Goal: Transaction & Acquisition: Purchase product/service

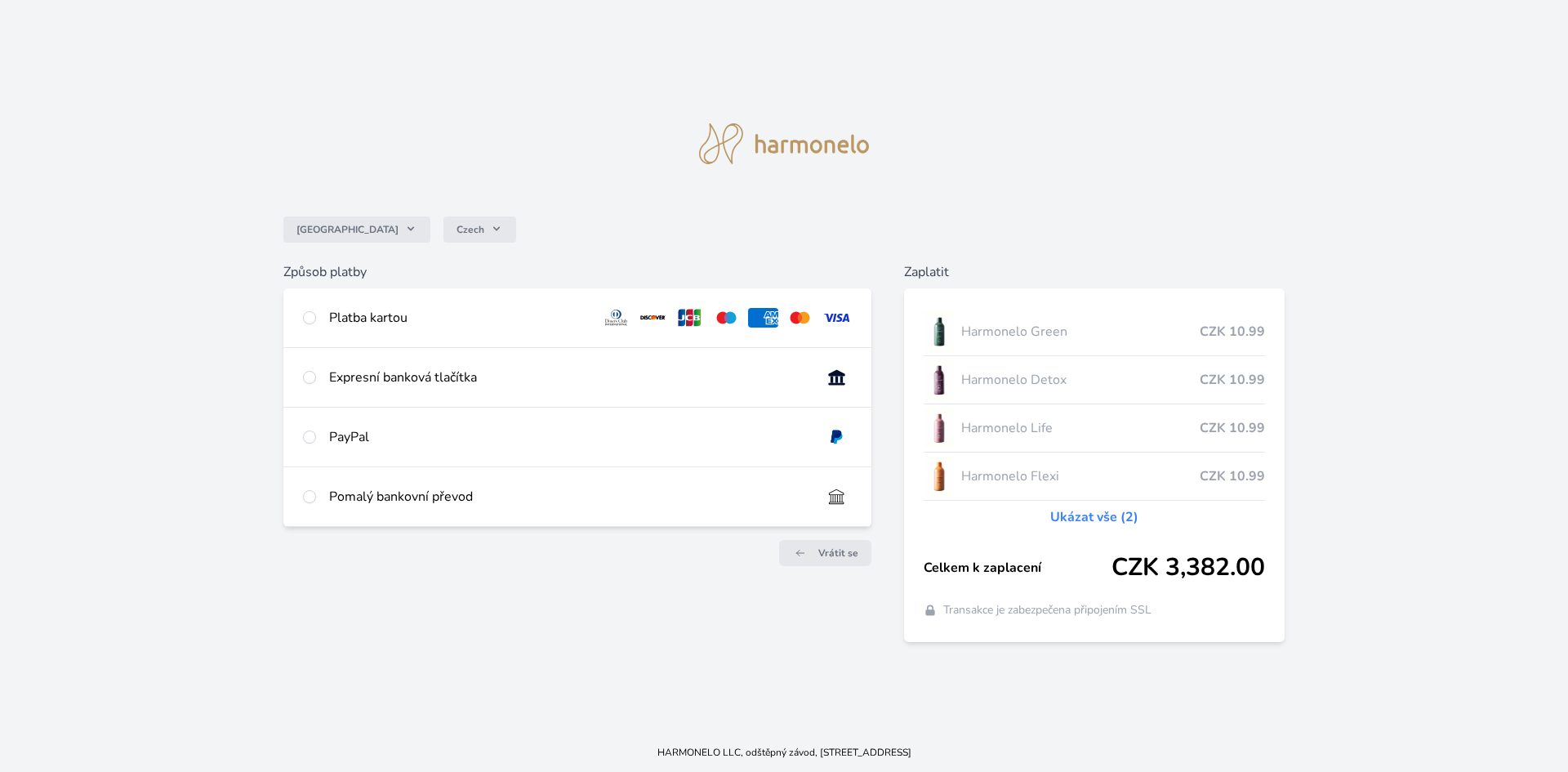
click at [336, 318] on div "Platba kartou" at bounding box center [459, 318] width 259 height 20
radio input "true"
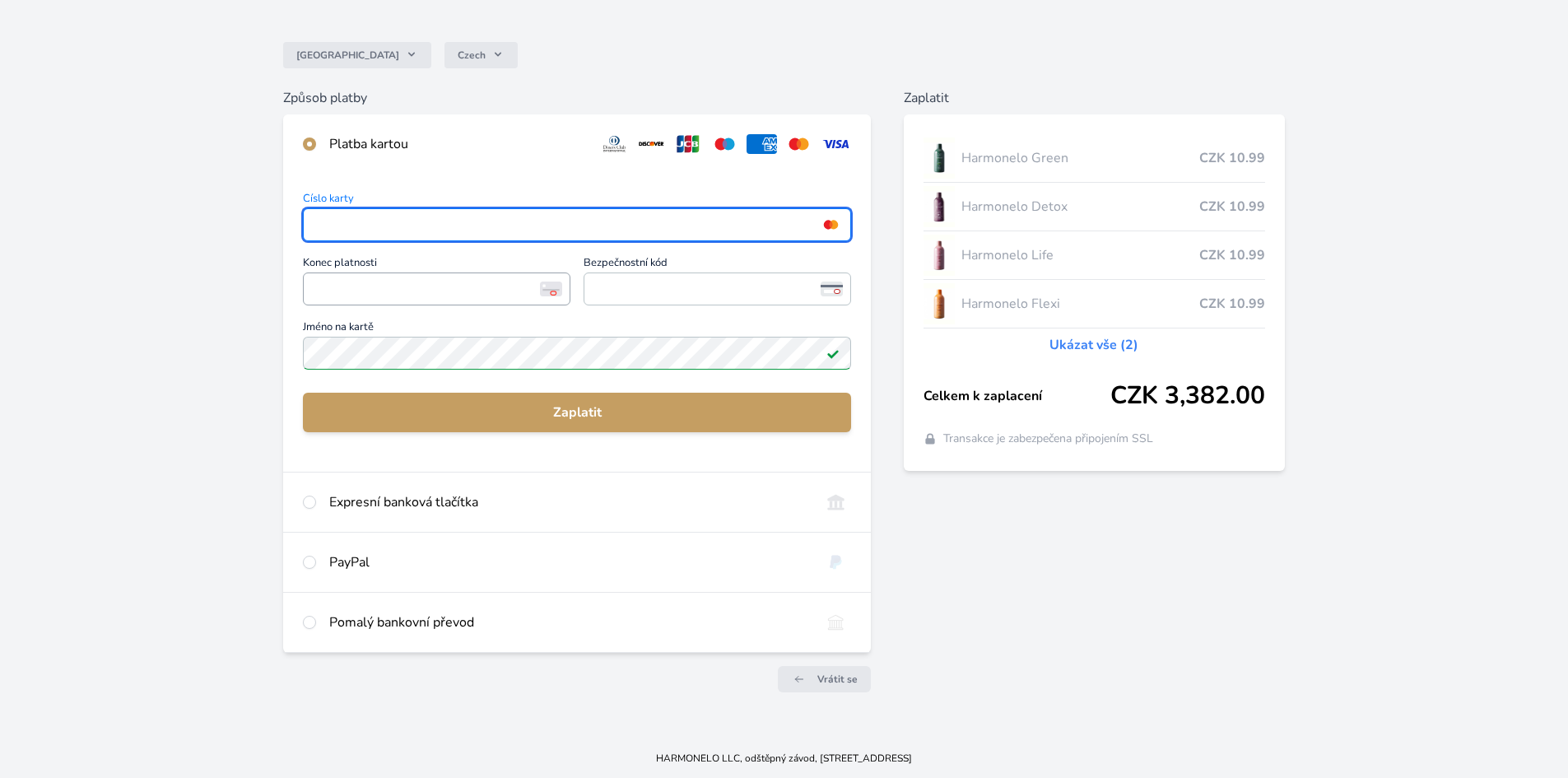
scroll to position [118, 0]
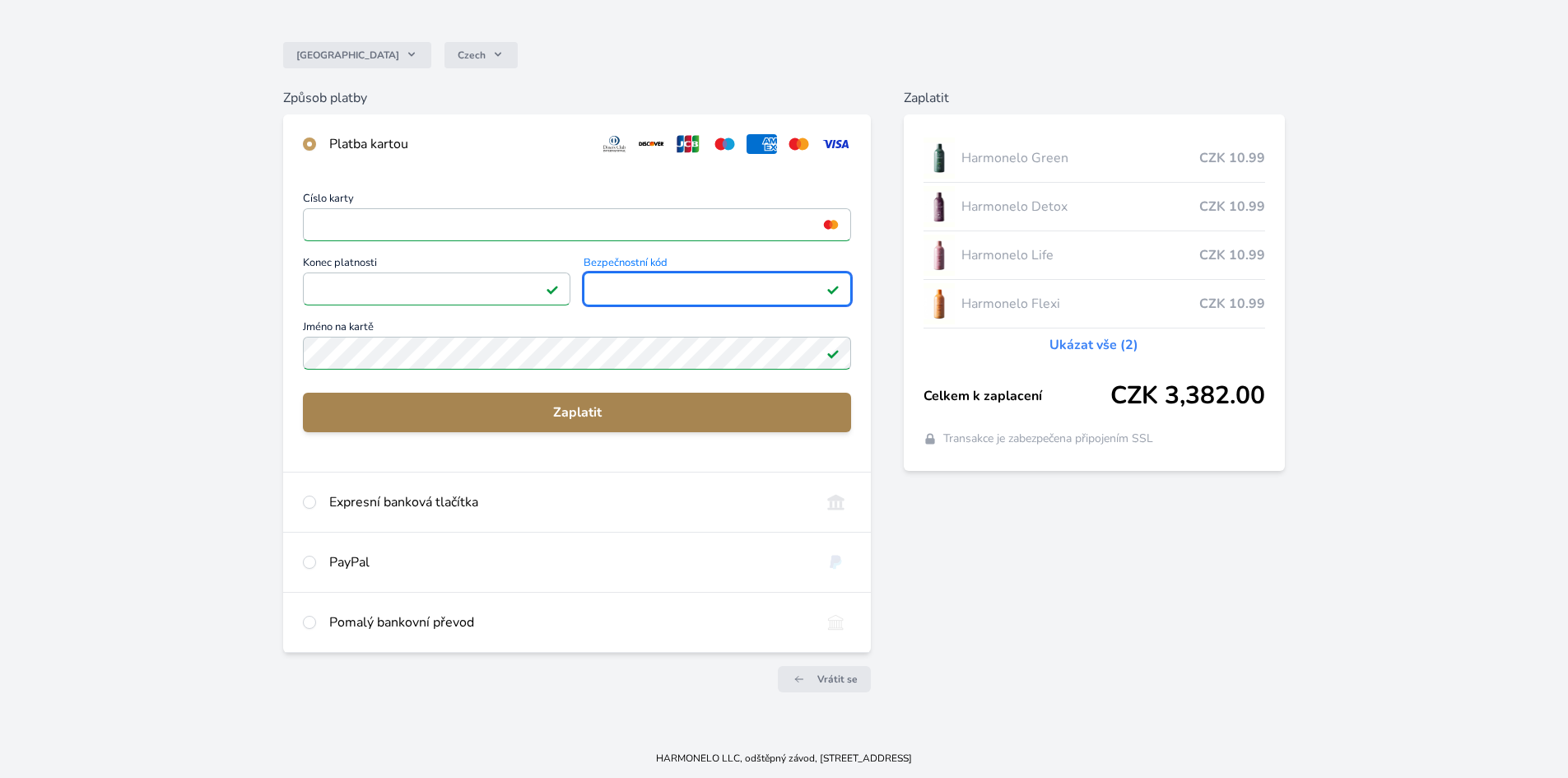
click at [665, 407] on span "Zaplatit" at bounding box center [577, 412] width 522 height 20
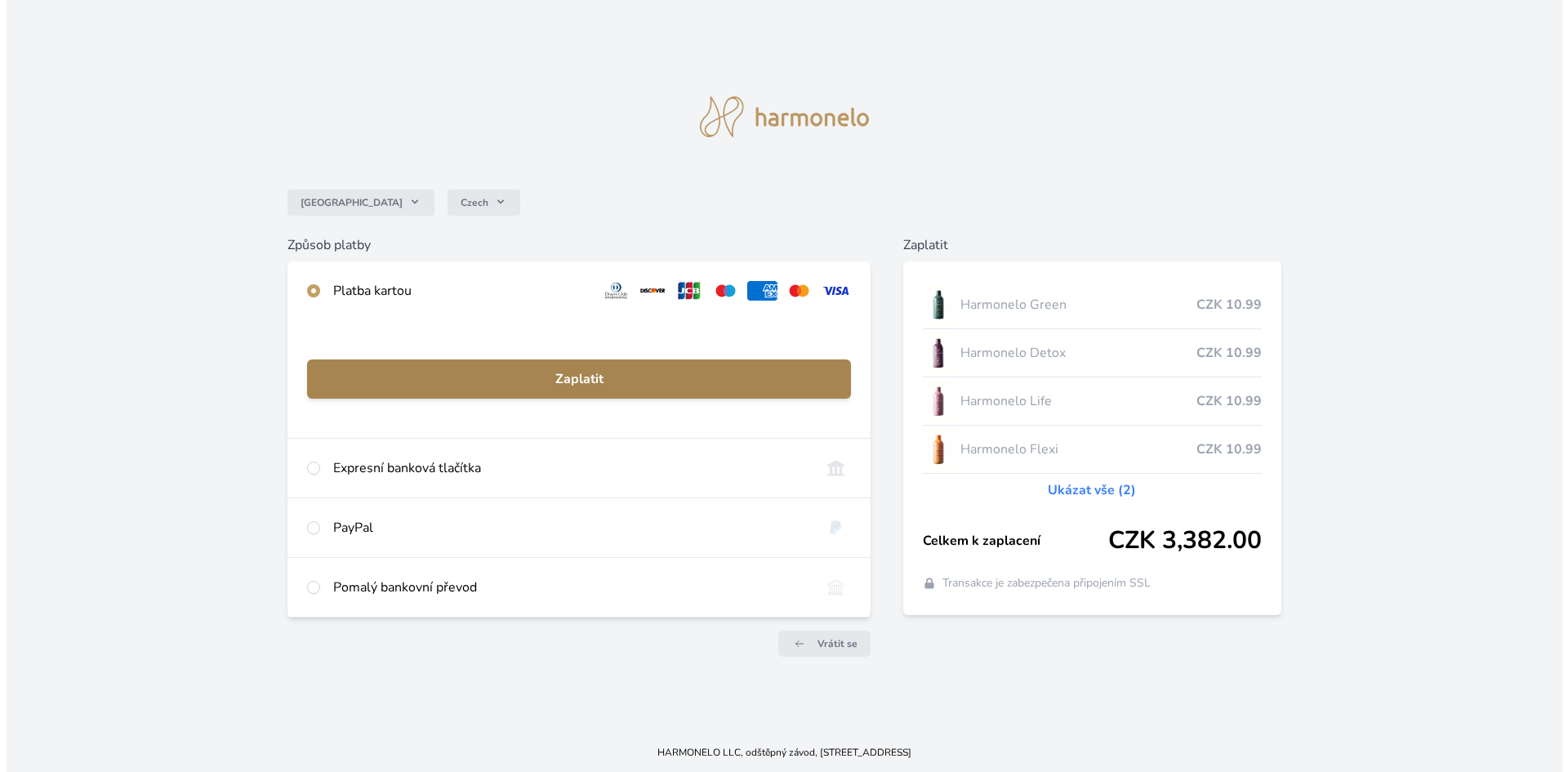
scroll to position [0, 0]
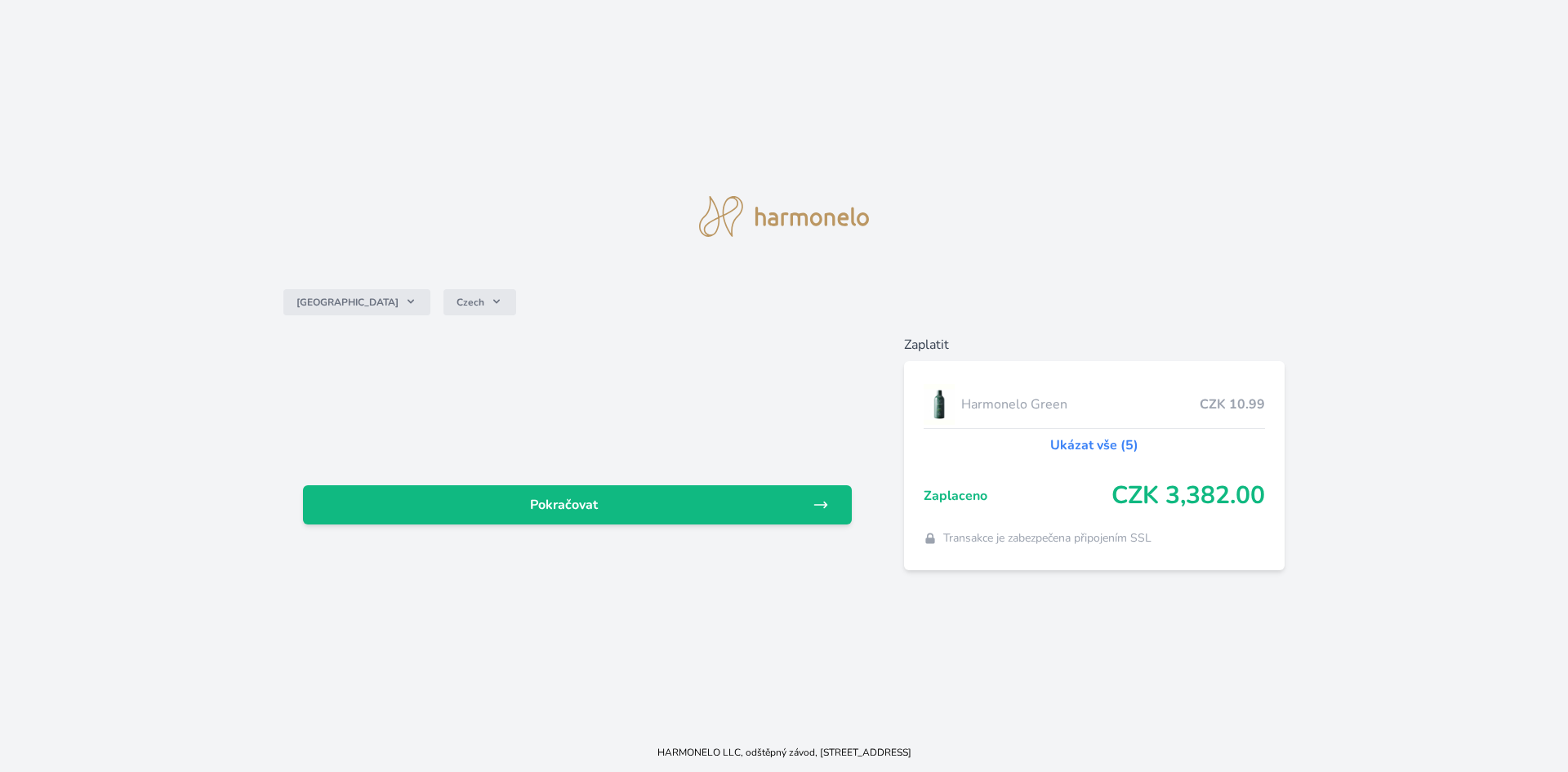
click at [1076, 447] on link "Ukázat vše (5)" at bounding box center [1094, 445] width 88 height 20
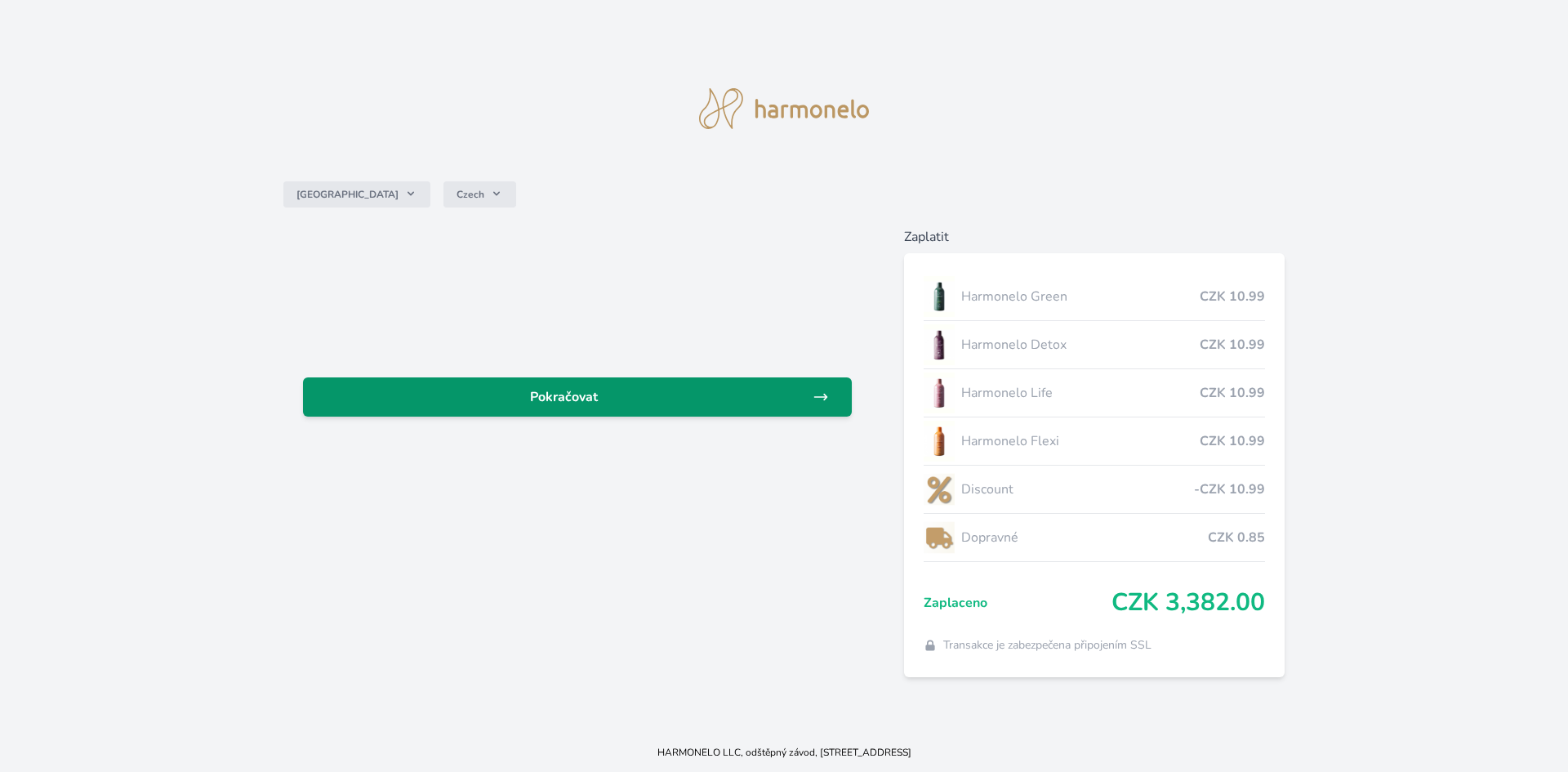
click at [685, 399] on span "Pokračovat" at bounding box center [563, 397] width 496 height 20
